Goal: Communication & Community: Answer question/provide support

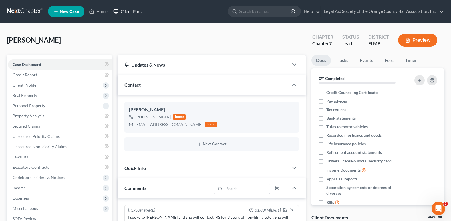
drag, startPoint x: 134, startPoint y: 10, endPoint x: 131, endPoint y: 13, distance: 4.7
click at [134, 10] on link "Client Portal" at bounding box center [128, 11] width 37 height 10
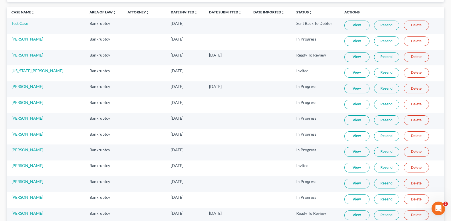
scroll to position [57, 0]
click at [350, 200] on link "View" at bounding box center [356, 199] width 25 height 10
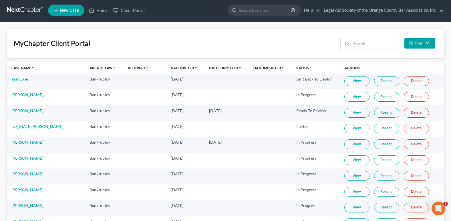
scroll to position [0, 0]
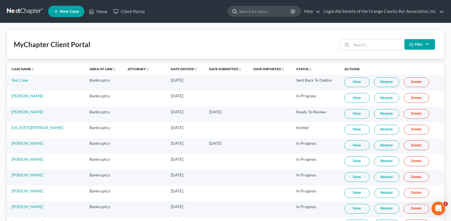
click at [252, 13] on input "search" at bounding box center [265, 11] width 52 height 11
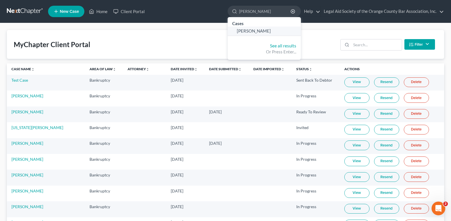
type input "[PERSON_NAME]"
click at [252, 31] on span "[PERSON_NAME]" at bounding box center [254, 30] width 34 height 5
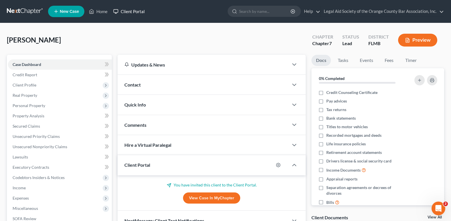
click at [133, 10] on link "Client Portal" at bounding box center [128, 11] width 37 height 10
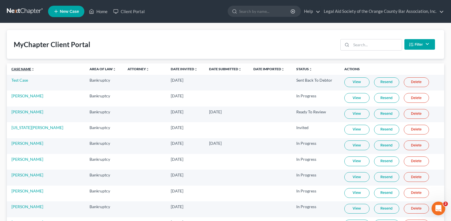
click at [23, 70] on link "Case Name unfold_more expand_more expand_less" at bounding box center [22, 69] width 23 height 4
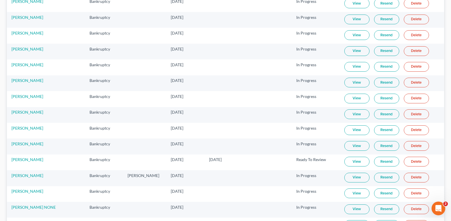
scroll to position [229, 0]
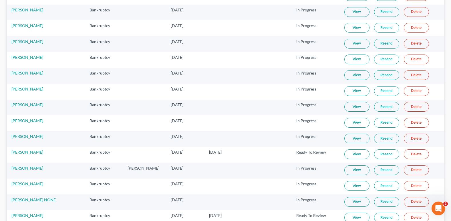
click at [347, 92] on link "View" at bounding box center [356, 91] width 25 height 10
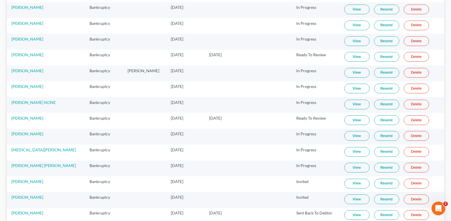
scroll to position [343, 0]
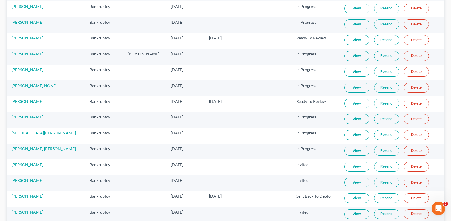
click at [351, 118] on link "View" at bounding box center [356, 119] width 25 height 10
click at [24, 116] on link "[PERSON_NAME]" at bounding box center [27, 117] width 32 height 5
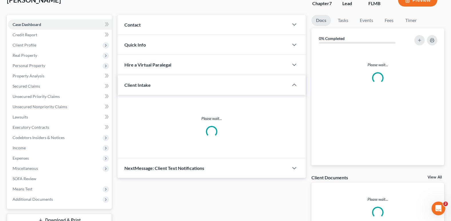
scroll to position [83, 0]
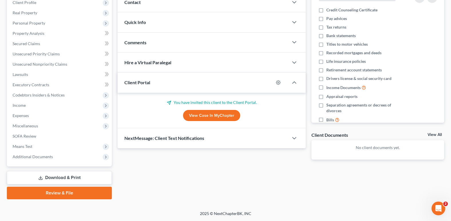
click at [143, 45] on span "Comments" at bounding box center [135, 42] width 22 height 5
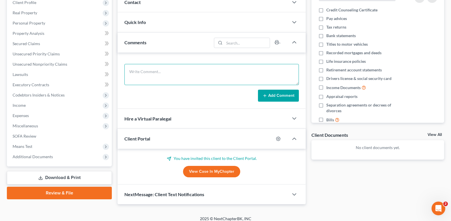
click at [162, 73] on textarea at bounding box center [211, 74] width 174 height 21
drag, startPoint x: 136, startPoint y: 73, endPoint x: 141, endPoint y: 66, distance: 8.6
click at [160, 70] on textarea "Client needs to" at bounding box center [211, 74] width 174 height 21
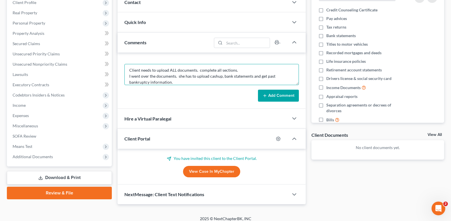
type textarea "Client needs to upload ALL documents. complete all sections. I went over the do…"
click at [282, 98] on button "Add Comment" at bounding box center [278, 96] width 41 height 12
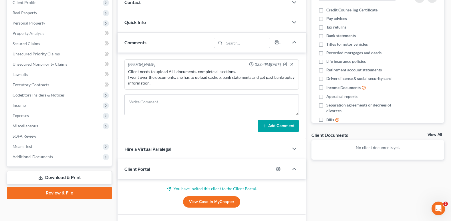
scroll to position [0, 0]
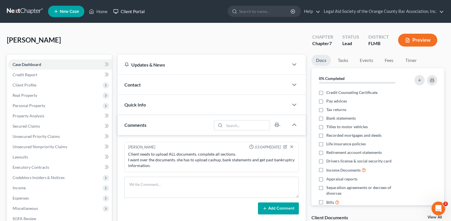
drag, startPoint x: 131, startPoint y: 10, endPoint x: 132, endPoint y: 25, distance: 15.2
click at [131, 10] on link "Client Portal" at bounding box center [128, 11] width 37 height 10
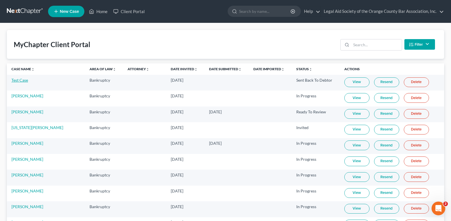
click at [16, 81] on link "Test Case" at bounding box center [19, 80] width 17 height 5
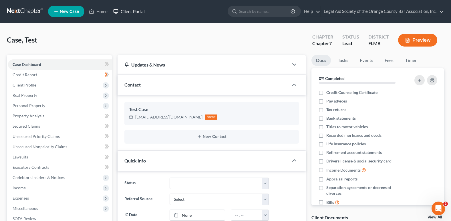
click at [132, 12] on link "Client Portal" at bounding box center [128, 11] width 37 height 10
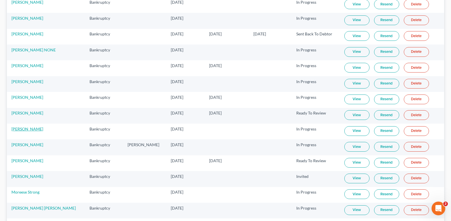
scroll to position [543, 0]
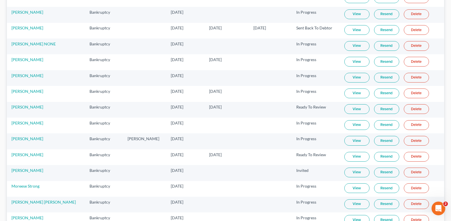
click at [347, 204] on link "View" at bounding box center [356, 205] width 25 height 10
click at [20, 203] on link "[PERSON_NAME] [PERSON_NAME]" at bounding box center [43, 202] width 64 height 5
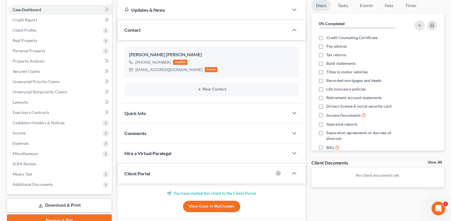
scroll to position [57, 0]
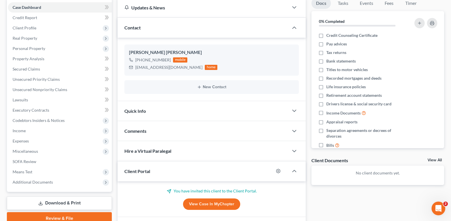
click at [142, 132] on span "Comments" at bounding box center [135, 130] width 22 height 5
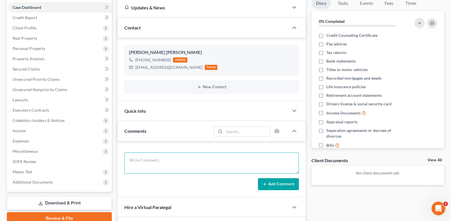
click at [139, 158] on textarea at bounding box center [211, 163] width 174 height 21
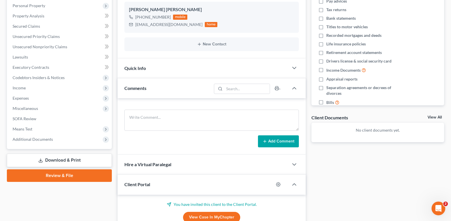
scroll to position [114, 0]
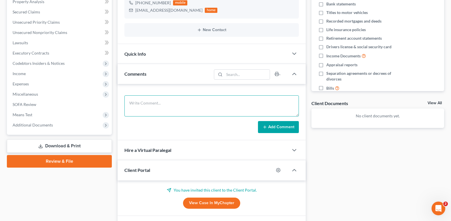
click at [166, 106] on textarea at bounding box center [211, 105] width 174 height 21
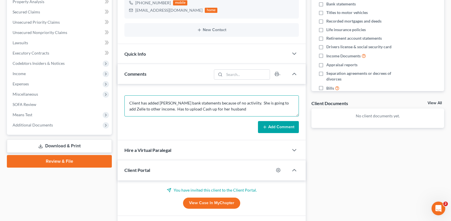
click at [195, 110] on textarea "Client has added [PERSON_NAME] bank statements because of no activiity. She is …" at bounding box center [211, 105] width 174 height 21
click at [264, 107] on textarea "Client has added [PERSON_NAME] bank statements because of no activiity. She is …" at bounding box center [211, 105] width 174 height 21
click at [162, 114] on textarea "Client has added [PERSON_NAME] bank statements because of no activiity. She is …" at bounding box center [211, 105] width 174 height 21
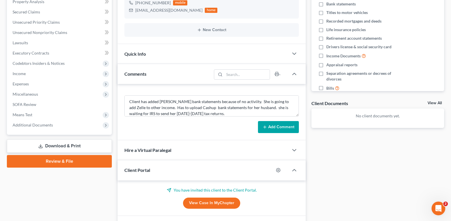
drag, startPoint x: 167, startPoint y: 101, endPoint x: 220, endPoint y: 132, distance: 61.4
click at [220, 134] on div "Client has added [PERSON_NAME] bank statements because of no activiity. She is …" at bounding box center [212, 112] width 188 height 56
type textarea "Client has added blank bank statements because of no activity. She is going to …"
click at [265, 127] on line at bounding box center [265, 127] width 0 height 3
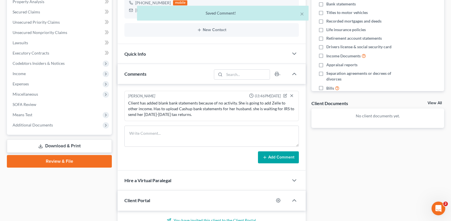
scroll to position [0, 0]
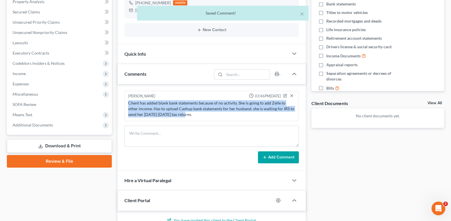
drag, startPoint x: 128, startPoint y: 105, endPoint x: 194, endPoint y: 117, distance: 66.6
click at [194, 117] on div "Client has added blank bank statements because of no activity. She is going to …" at bounding box center [211, 108] width 167 height 17
copy div "Client has added blank bank statements because of no activity. She is going to …"
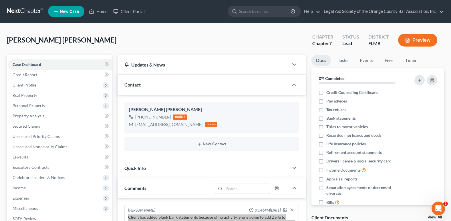
scroll to position [57, 0]
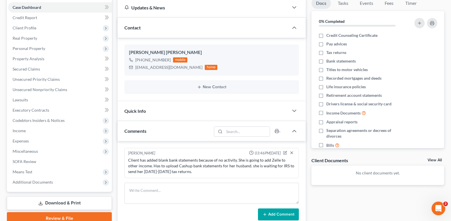
click at [196, 134] on div "Comments" at bounding box center [165, 131] width 94 height 20
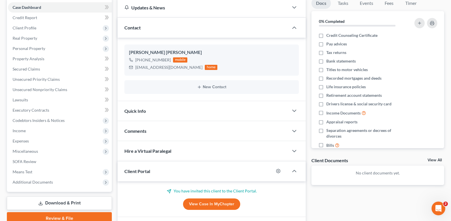
click at [140, 130] on span "Comments" at bounding box center [135, 130] width 22 height 5
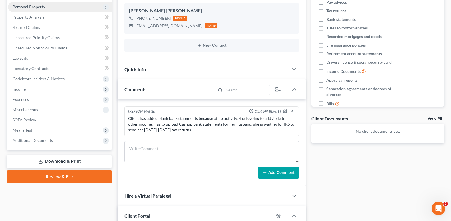
scroll to position [0, 0]
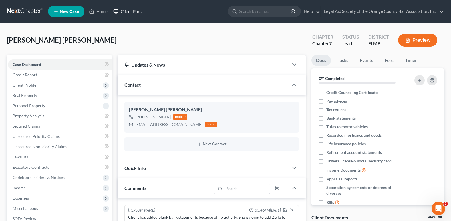
click at [131, 13] on link "Client Portal" at bounding box center [128, 11] width 37 height 10
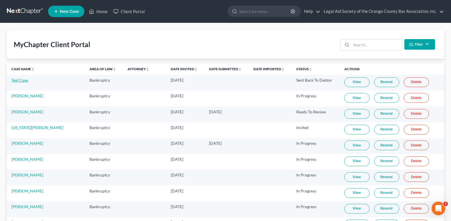
click at [18, 81] on link "Test Case" at bounding box center [19, 80] width 17 height 5
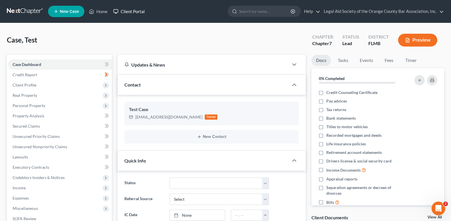
click at [133, 9] on link "Client Portal" at bounding box center [128, 11] width 37 height 10
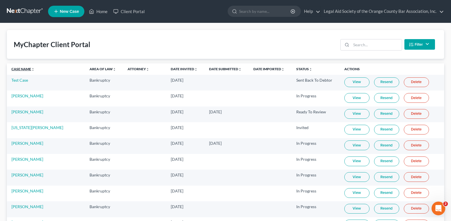
click at [21, 70] on link "Case Name unfold_more expand_more expand_less" at bounding box center [22, 69] width 23 height 4
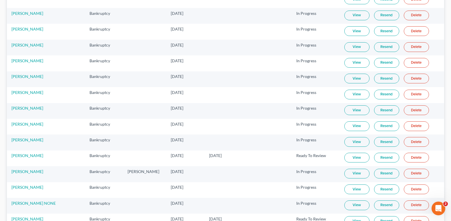
scroll to position [229, 0]
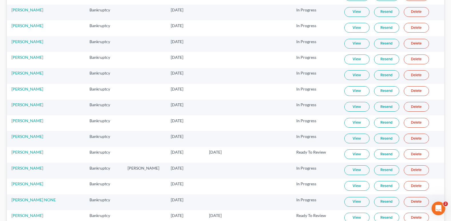
click at [383, 91] on link "Resend" at bounding box center [386, 91] width 25 height 10
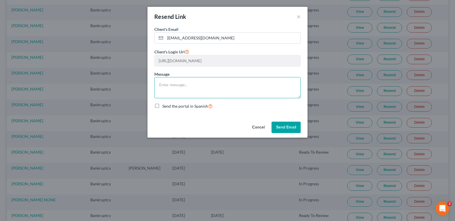
click at [178, 85] on textarea at bounding box center [227, 87] width 146 height 21
click at [274, 84] on textarea "As per your request, we ar emailing a new link to work with on the portal." at bounding box center [227, 87] width 146 height 21
drag, startPoint x: 203, startPoint y: 85, endPoint x: 206, endPoint y: 85, distance: 3.1
click at [206, 85] on textarea "As per your request, we aer emailing a new link to work with on the Next Chapte…" at bounding box center [227, 87] width 146 height 21
type textarea "As per your request, we are emailing a new link to work with on the Next Chapte…"
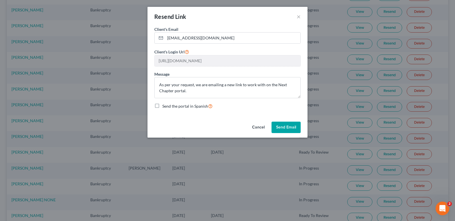
click at [289, 127] on button "Send Email" at bounding box center [286, 127] width 29 height 11
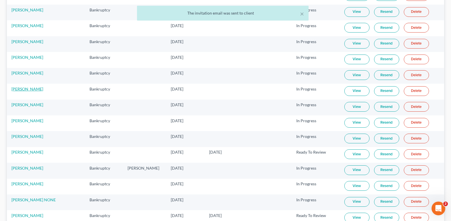
click at [24, 88] on link "[PERSON_NAME]" at bounding box center [27, 89] width 32 height 5
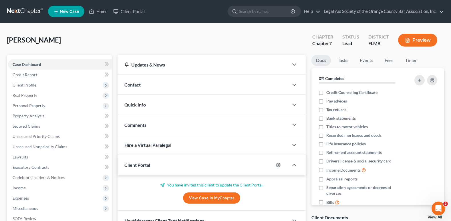
drag, startPoint x: 146, startPoint y: 125, endPoint x: 153, endPoint y: 131, distance: 9.3
click at [146, 124] on span "Comments" at bounding box center [135, 124] width 22 height 5
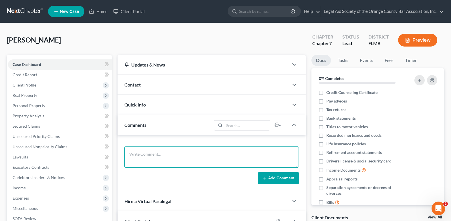
click at [171, 152] on textarea at bounding box center [211, 157] width 174 height 21
type textarea "Requested a new link to be able to work on the portal."
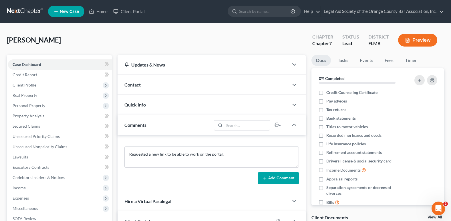
click at [274, 181] on button "Add Comment" at bounding box center [278, 178] width 41 height 12
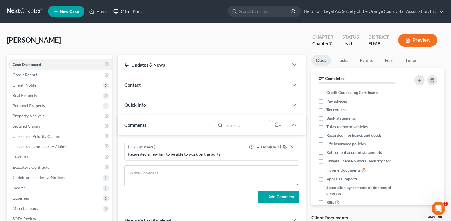
click at [138, 11] on link "Client Portal" at bounding box center [128, 11] width 37 height 10
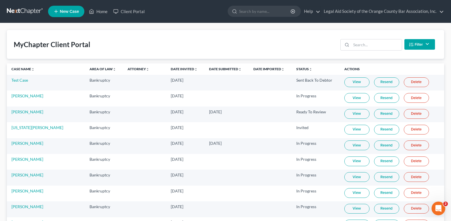
click at [16, 67] on th "Case Name unfold_more expand_more expand_less" at bounding box center [46, 68] width 78 height 11
click at [17, 69] on link "Case Name unfold_more expand_more expand_less" at bounding box center [22, 69] width 23 height 4
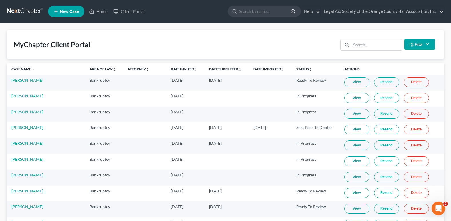
click at [353, 192] on link "View" at bounding box center [356, 193] width 25 height 10
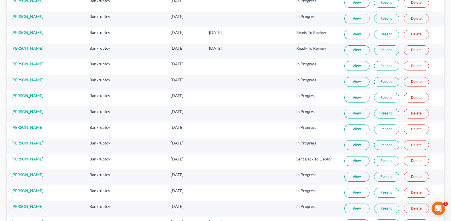
scroll to position [200, 0]
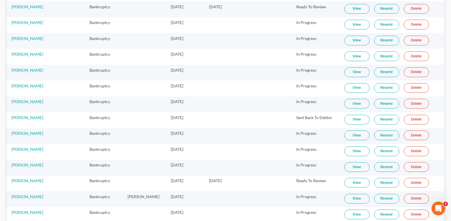
click at [351, 182] on link "View" at bounding box center [356, 183] width 25 height 10
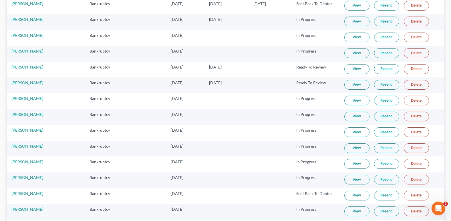
scroll to position [114, 0]
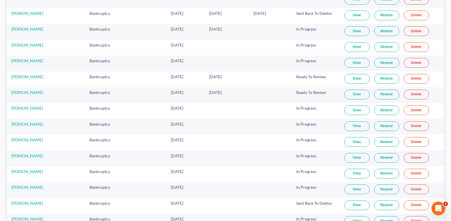
click at [345, 47] on link "View" at bounding box center [356, 47] width 25 height 10
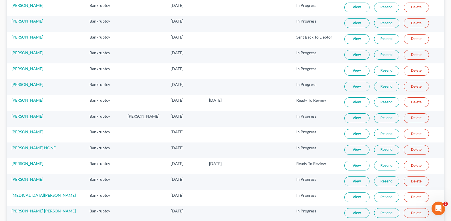
scroll to position [286, 0]
